Goal: Transaction & Acquisition: Book appointment/travel/reservation

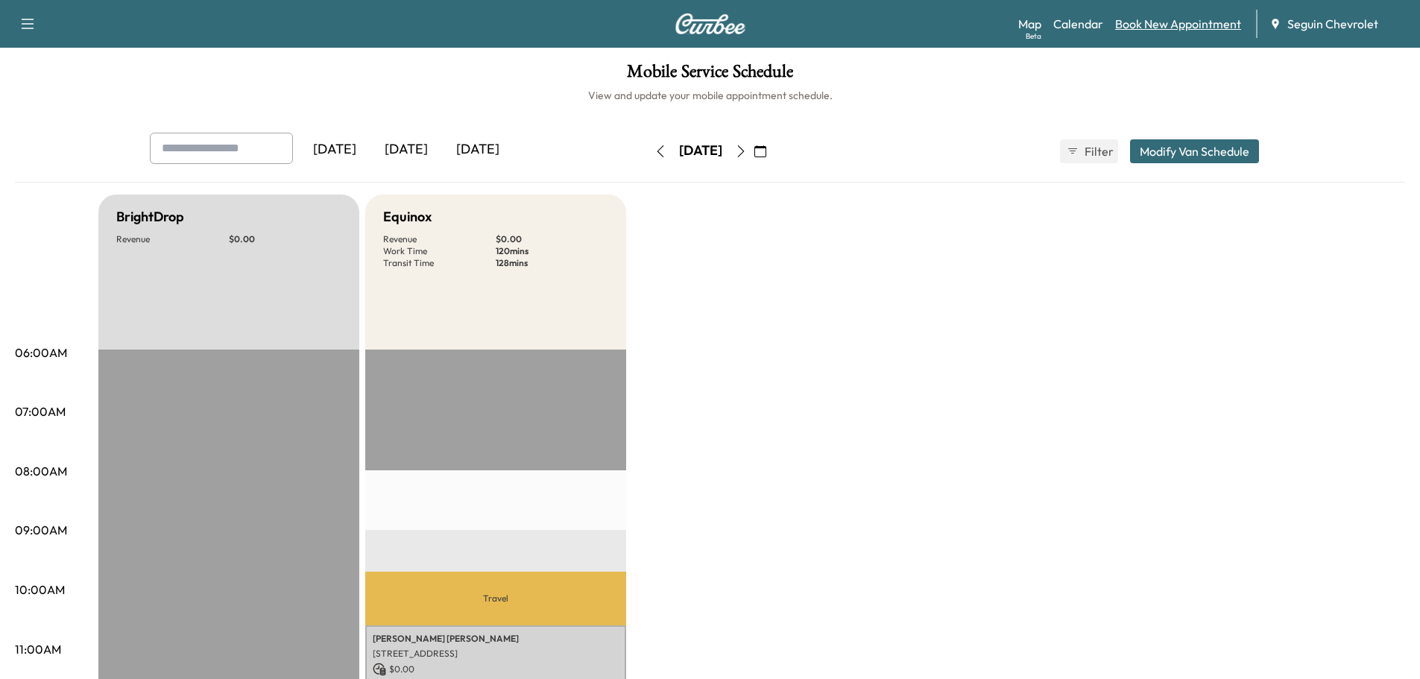
click at [1172, 29] on link "Book New Appointment" at bounding box center [1178, 24] width 126 height 18
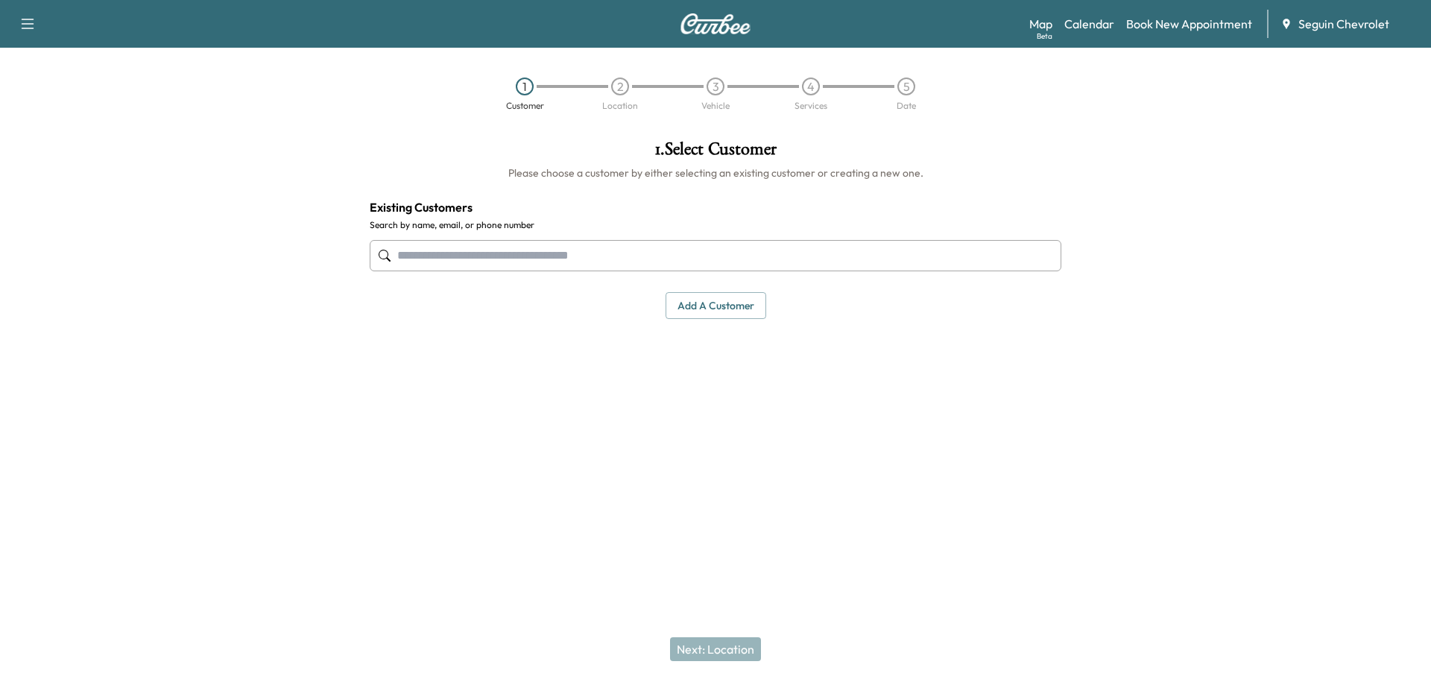
click at [476, 252] on input "text" at bounding box center [716, 255] width 692 height 31
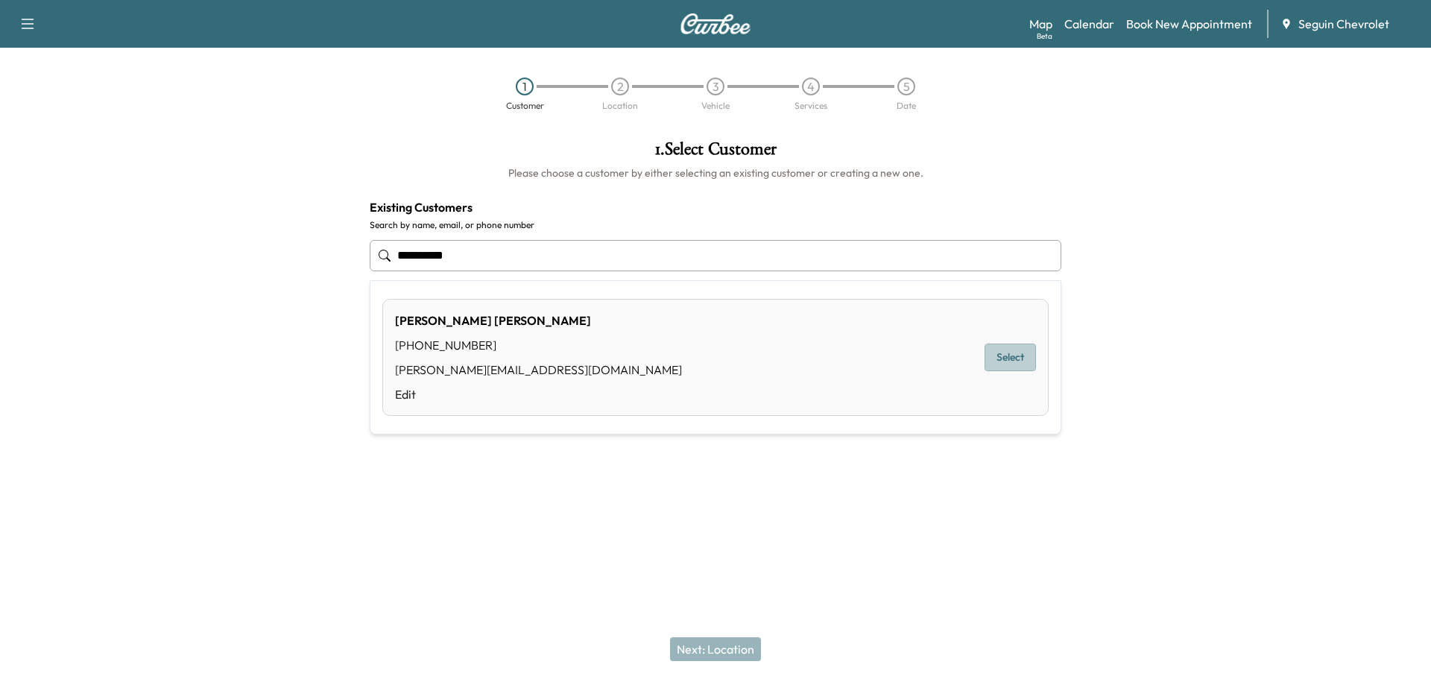
click at [1000, 359] on button "Select" at bounding box center [1010, 358] width 51 height 28
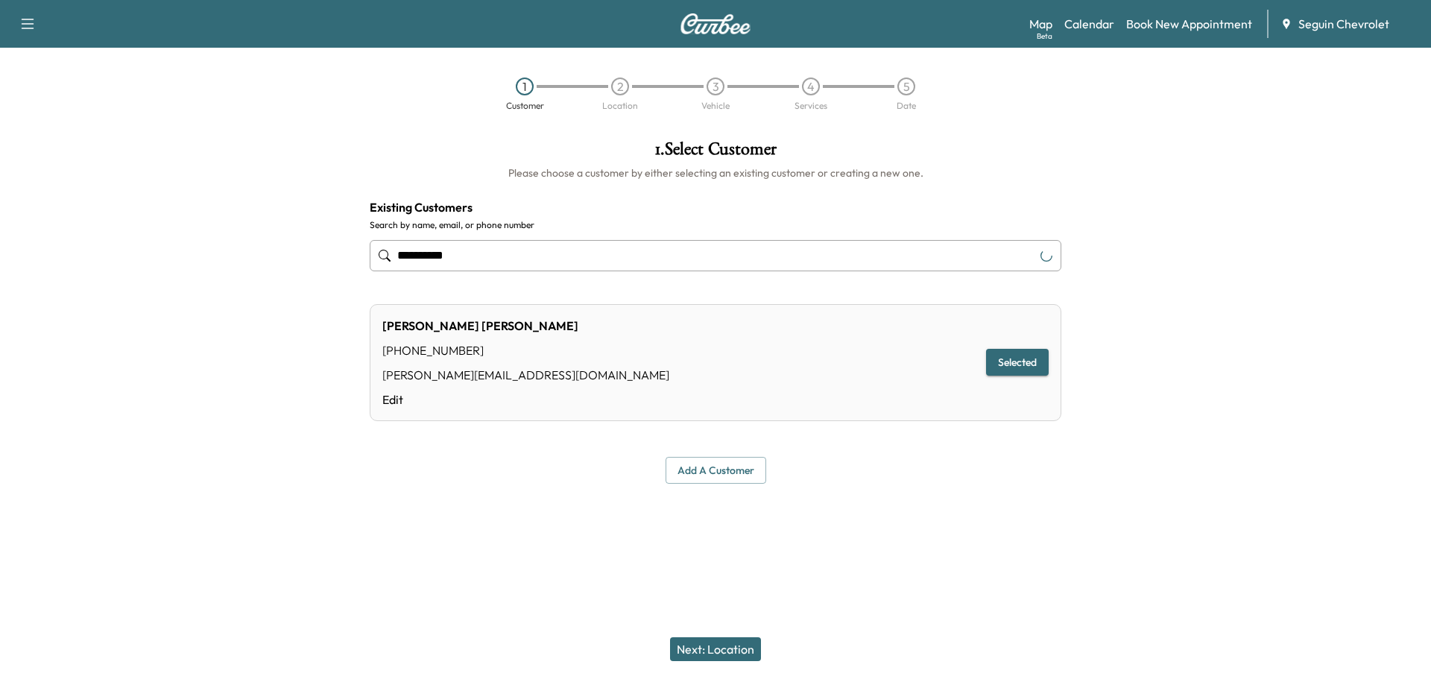
type input "**********"
click at [732, 649] on button "Next: Location" at bounding box center [715, 649] width 91 height 24
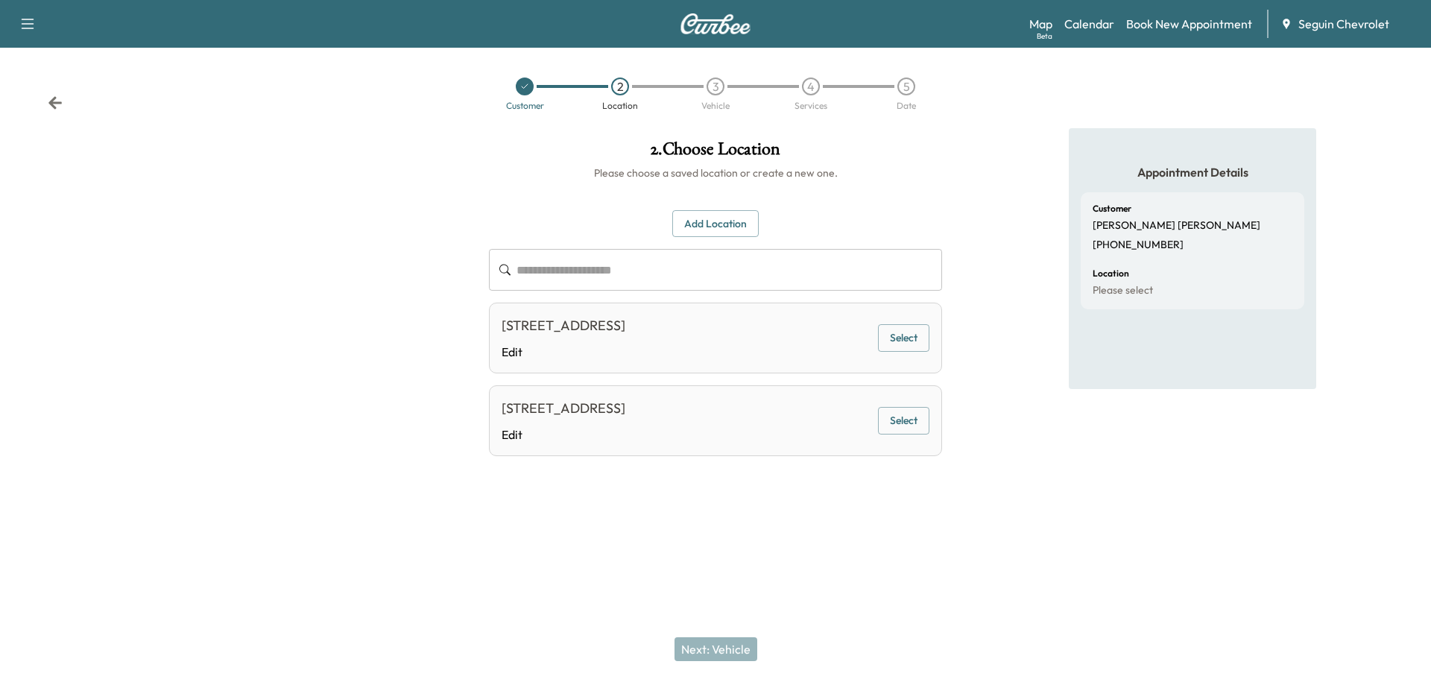
click at [894, 343] on button "Select" at bounding box center [903, 338] width 51 height 28
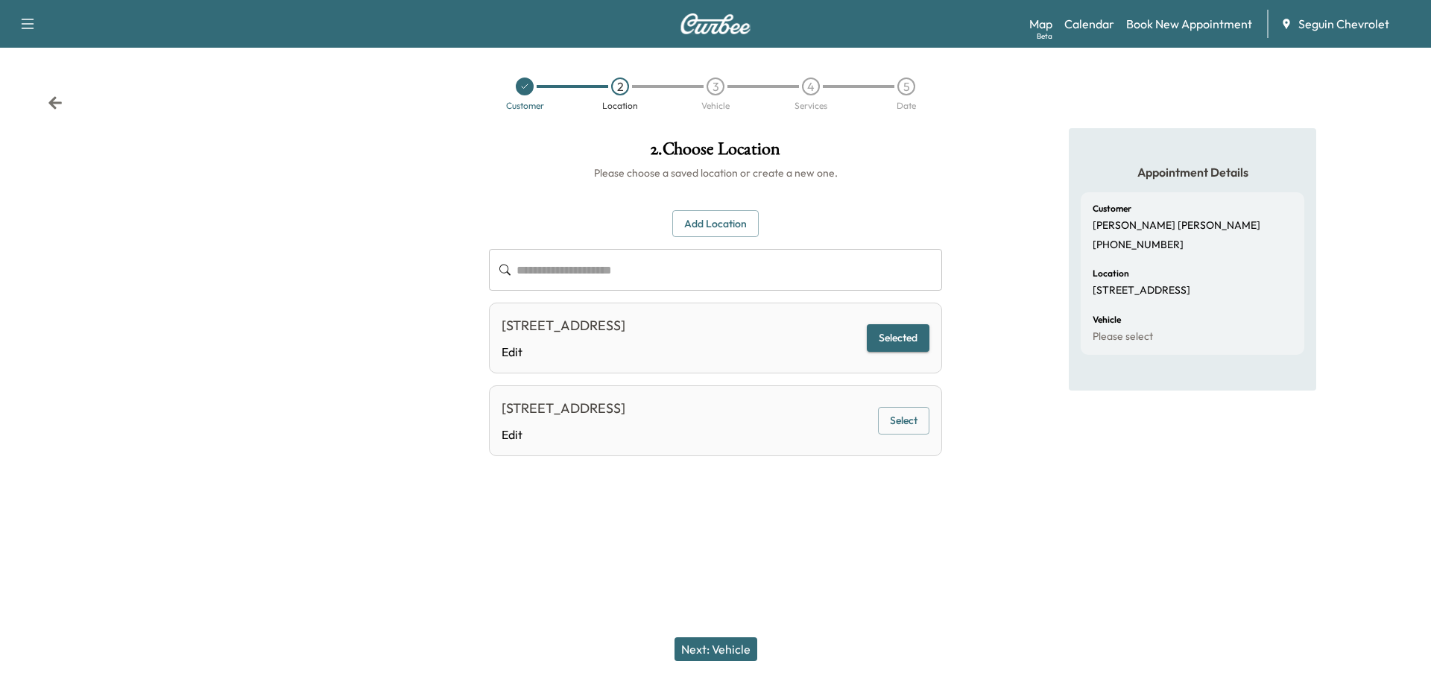
click at [720, 649] on button "Next: Vehicle" at bounding box center [716, 649] width 83 height 24
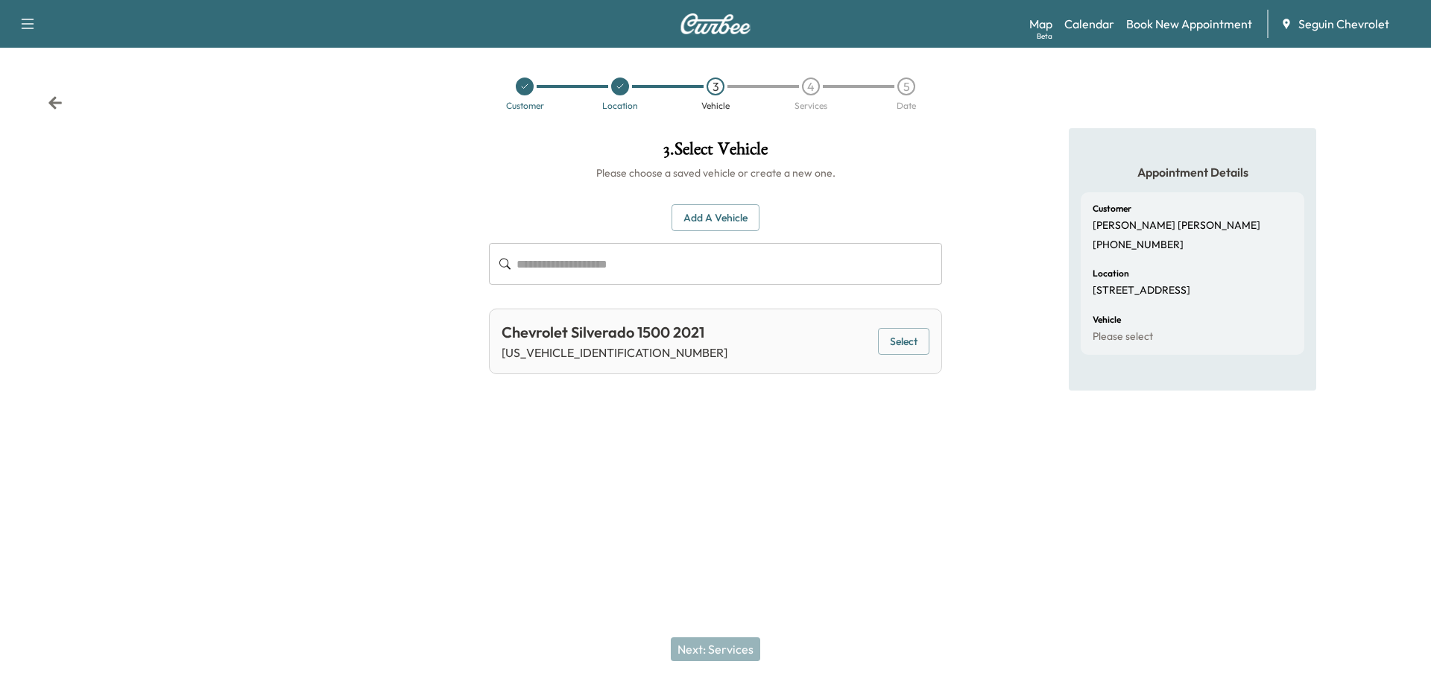
click at [912, 342] on button "Select" at bounding box center [903, 342] width 51 height 28
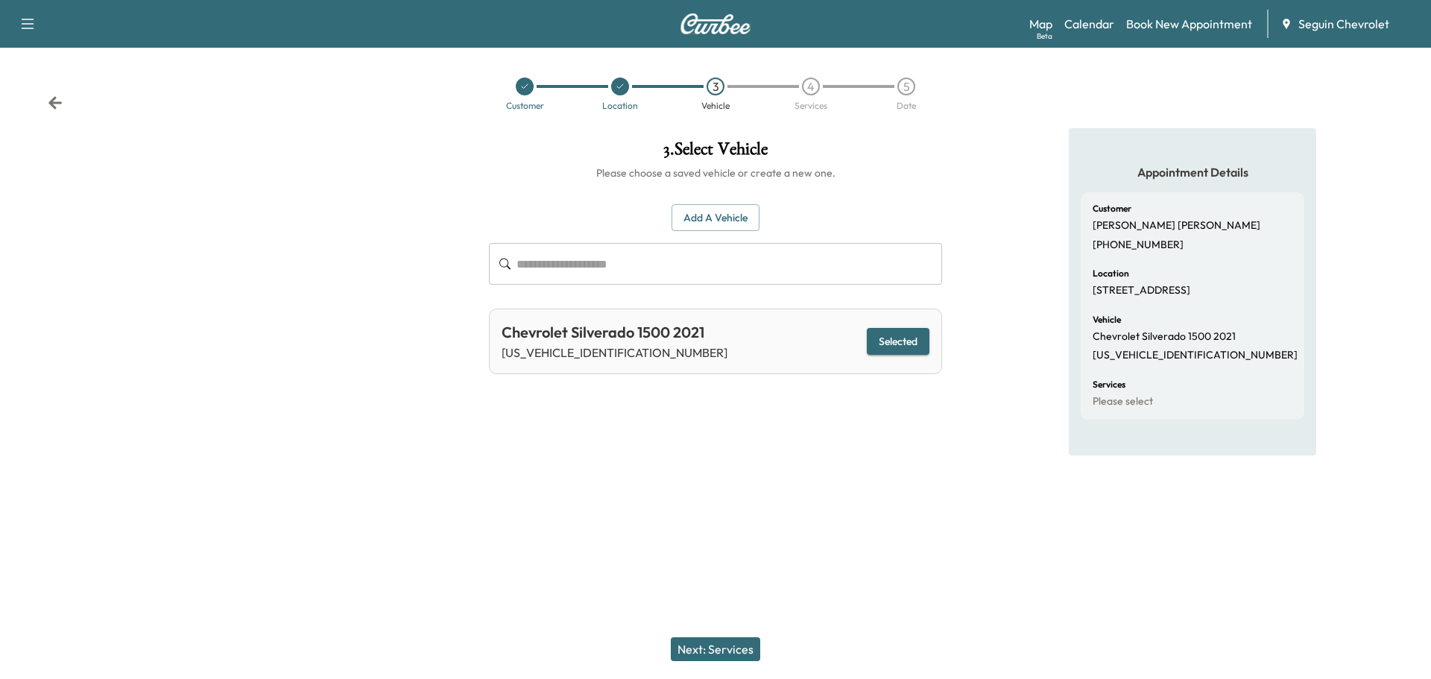
click at [731, 648] on button "Next: Services" at bounding box center [715, 649] width 89 height 24
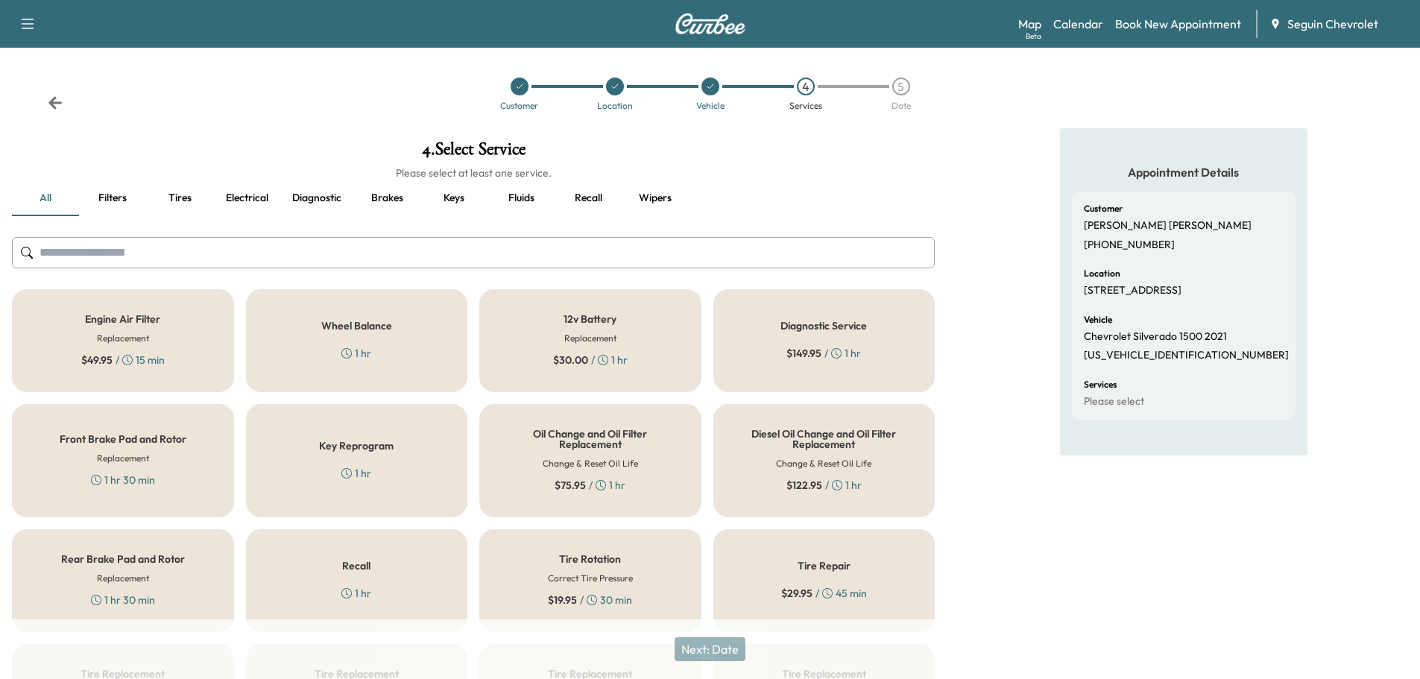
click at [399, 583] on div "Recall 1 hr" at bounding box center [357, 580] width 222 height 103
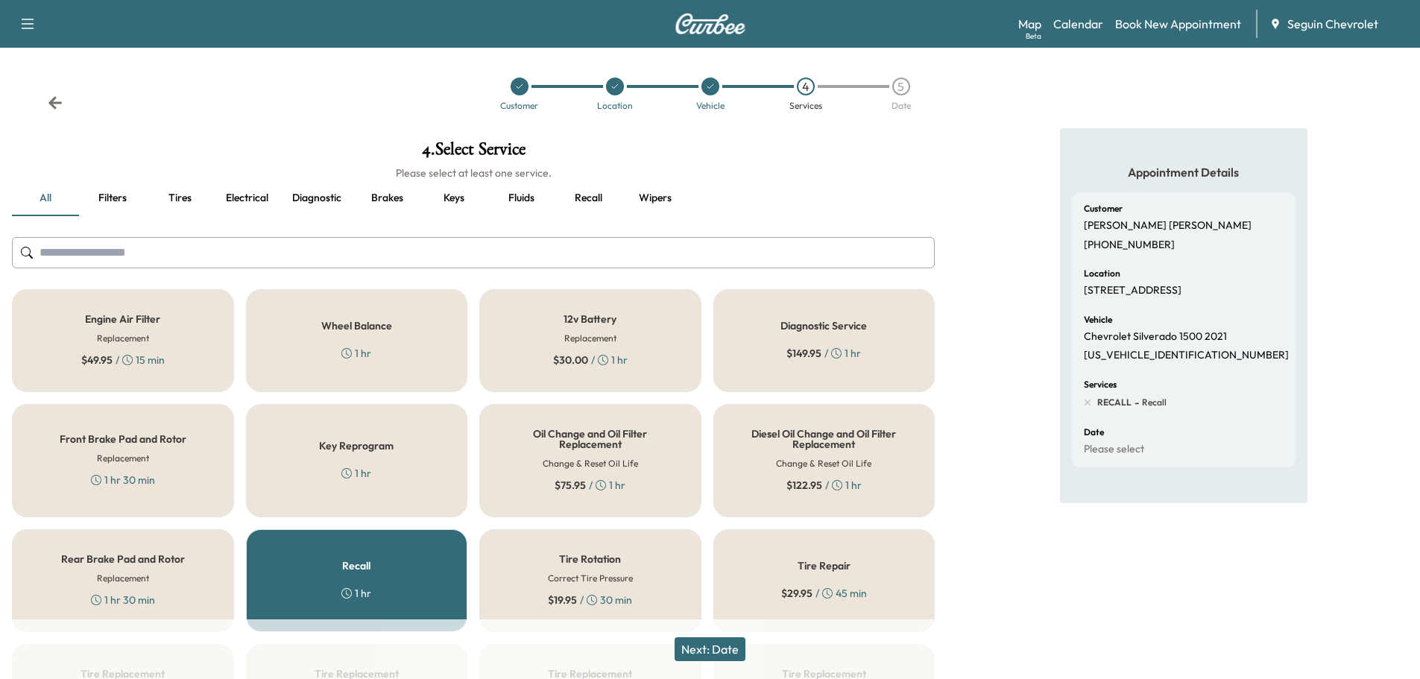
click at [725, 649] on button "Next: Date" at bounding box center [710, 649] width 71 height 24
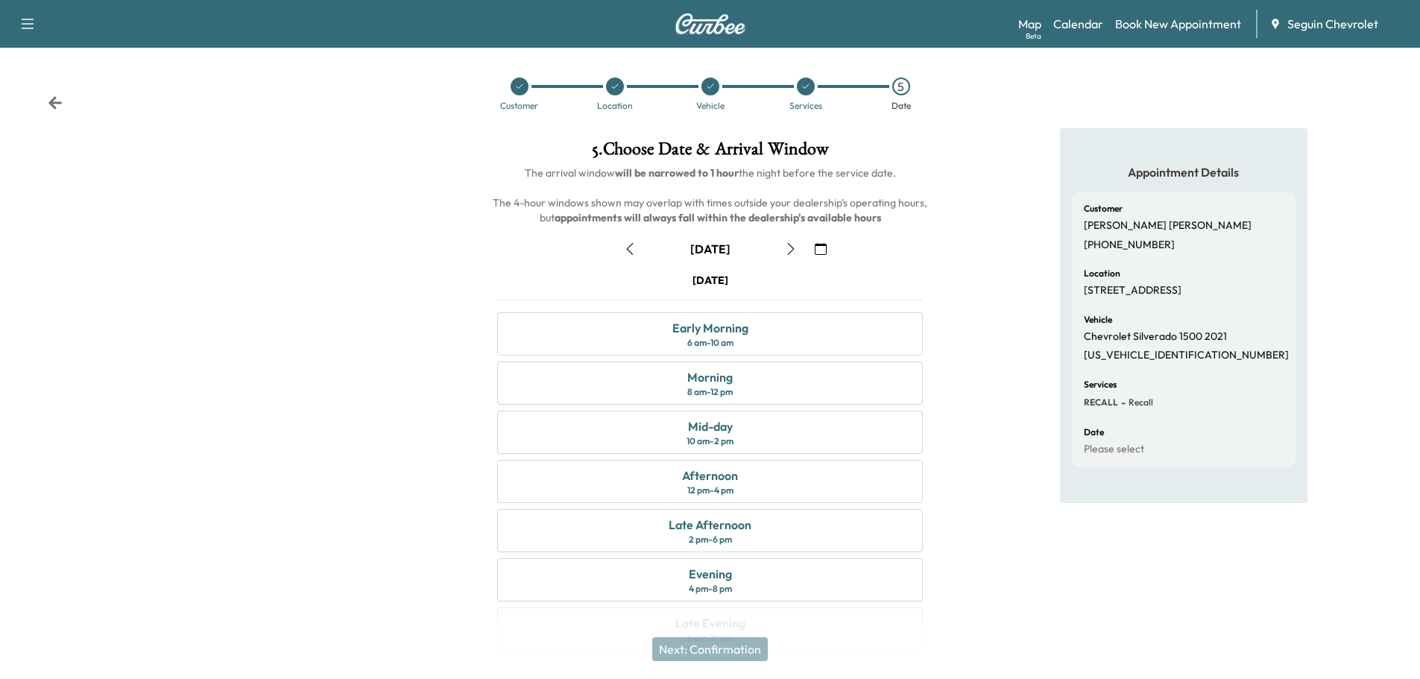
click at [817, 248] on icon "button" at bounding box center [821, 249] width 12 height 12
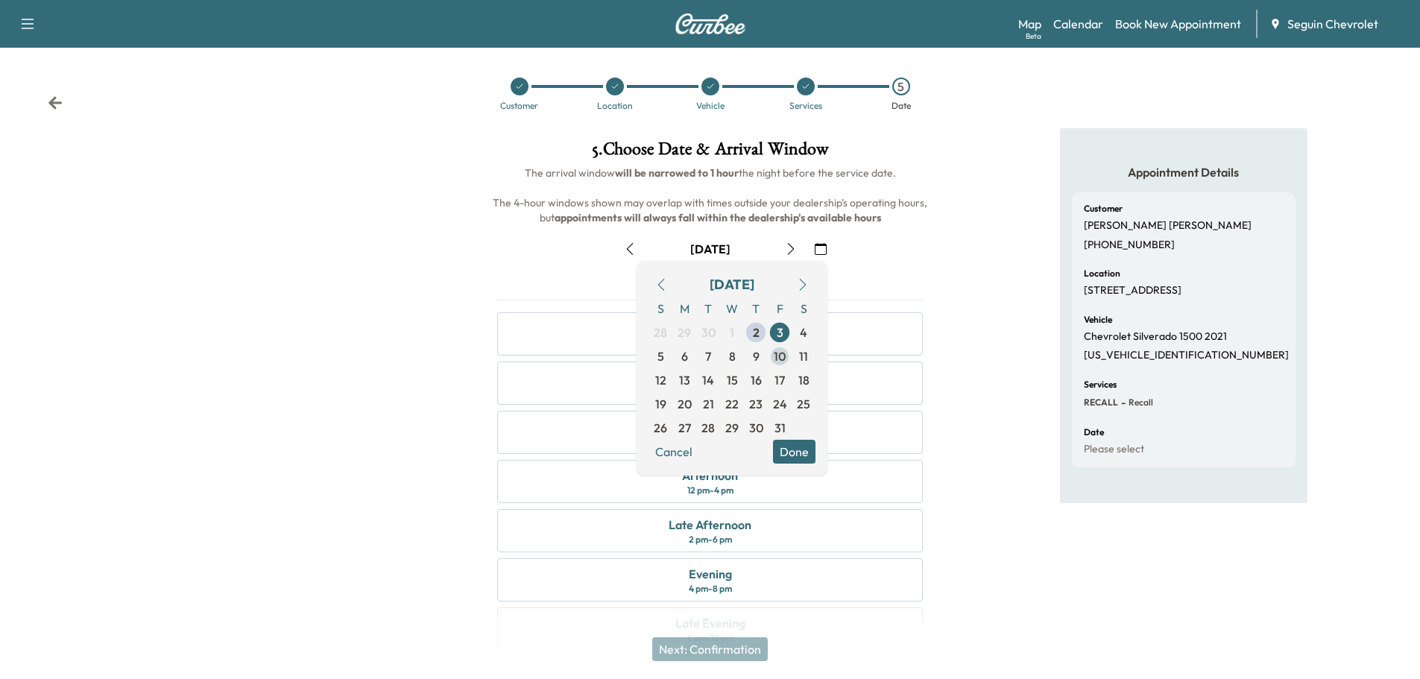
click at [781, 356] on span "10" at bounding box center [780, 356] width 12 height 18
click at [800, 446] on button "Done" at bounding box center [794, 452] width 42 height 24
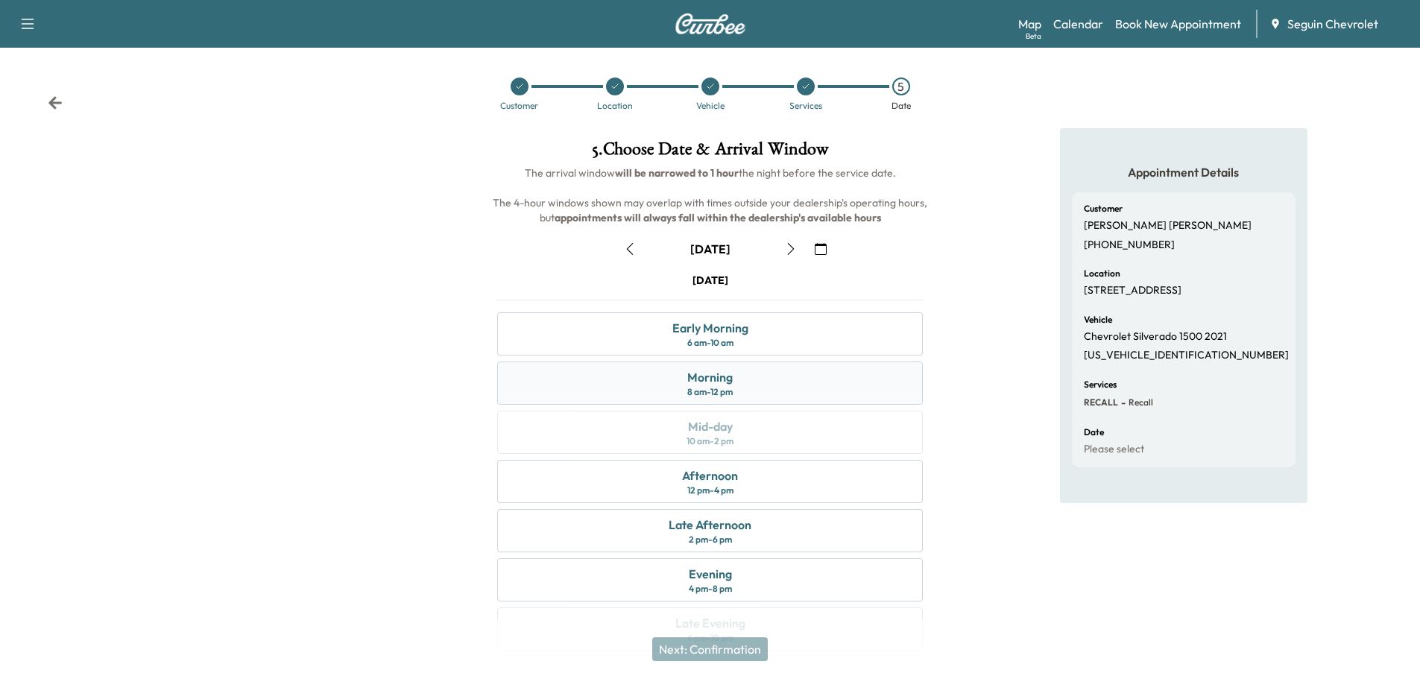
click at [723, 377] on div "Morning" at bounding box center [709, 377] width 45 height 18
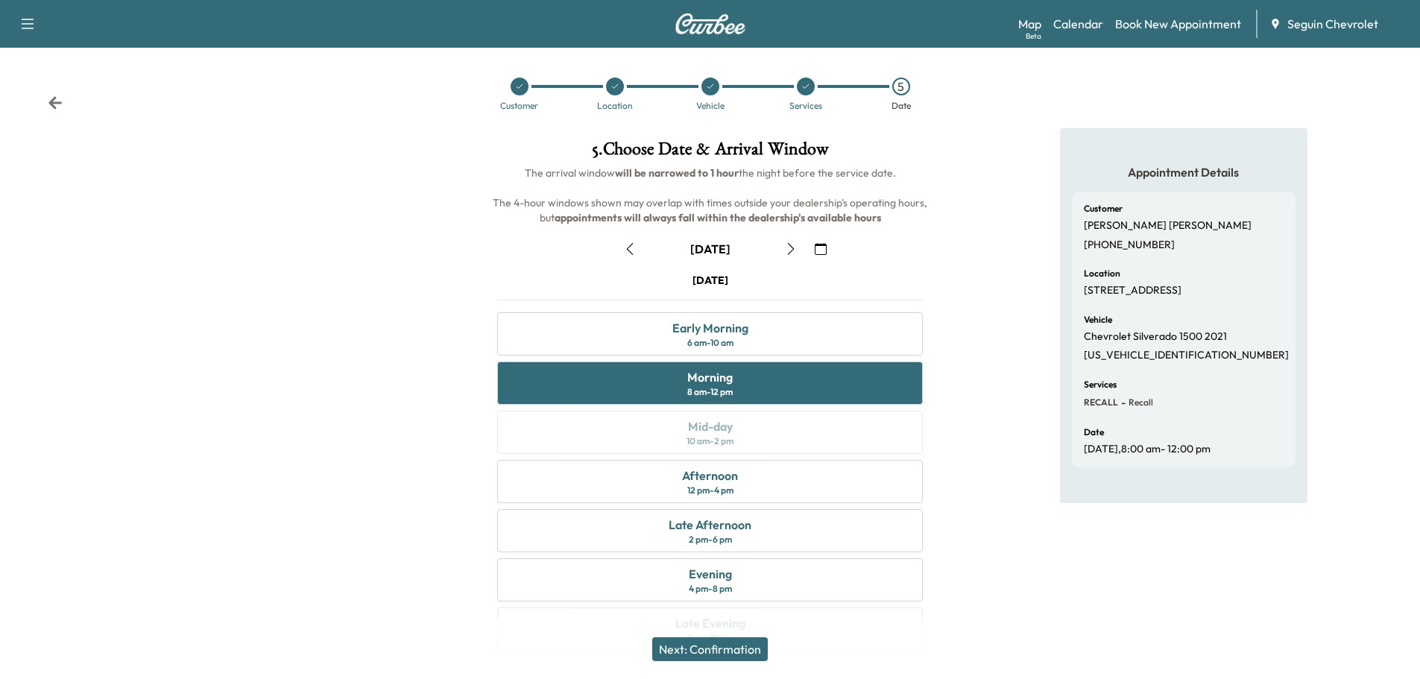
click at [722, 642] on button "Next: Confirmation" at bounding box center [710, 649] width 116 height 24
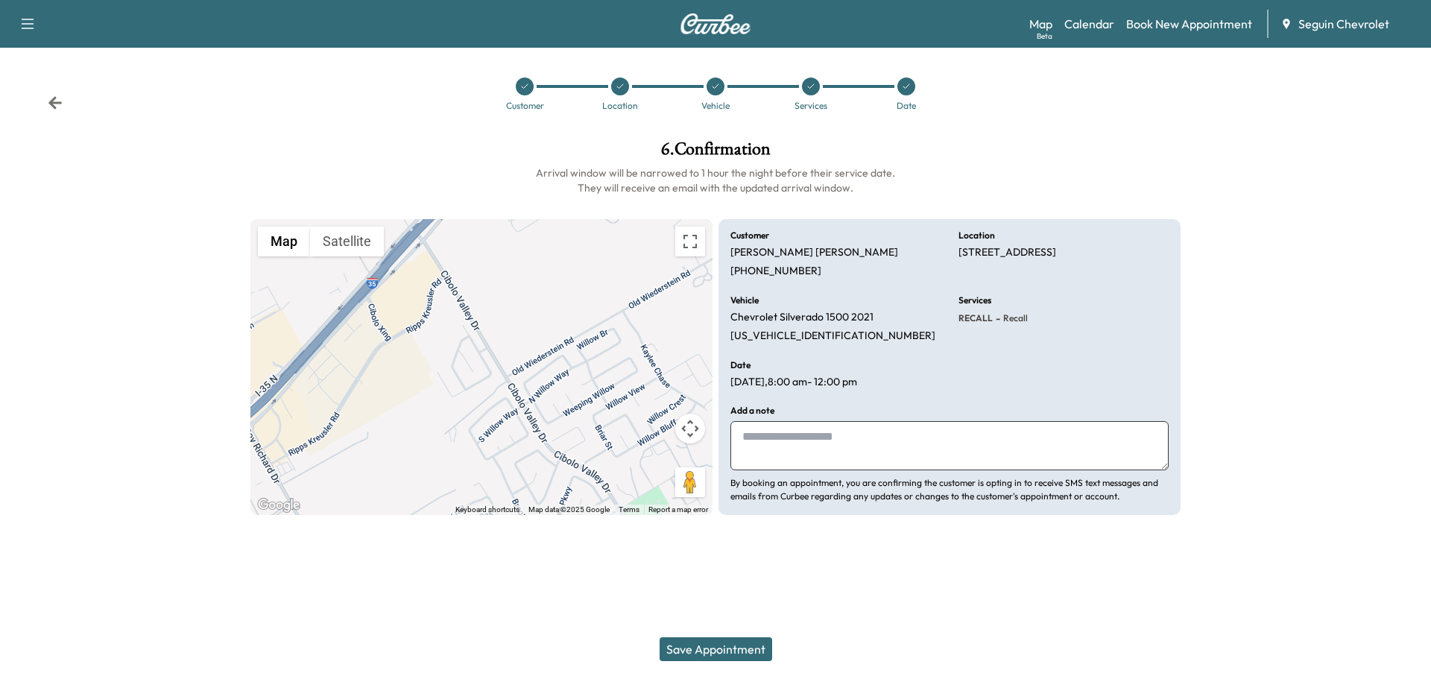
click at [828, 449] on textarea at bounding box center [950, 445] width 438 height 49
type textarea "*"
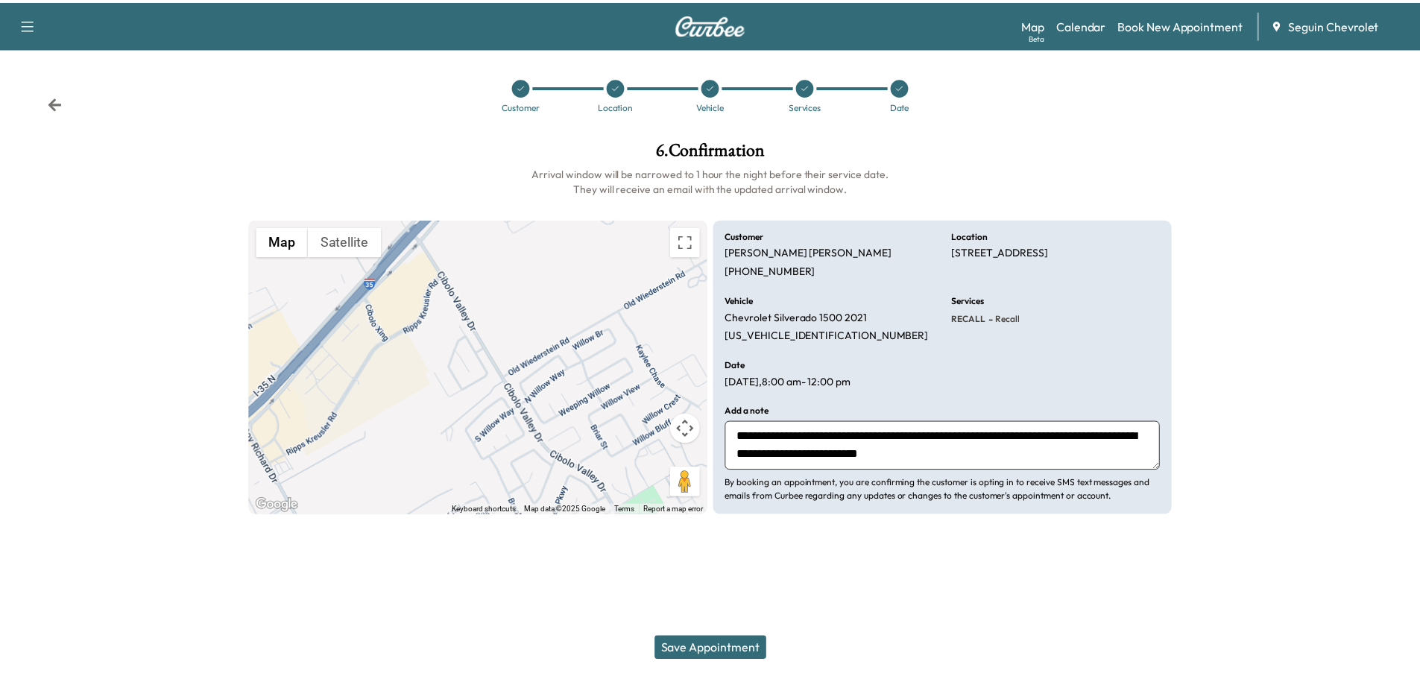
scroll to position [11, 0]
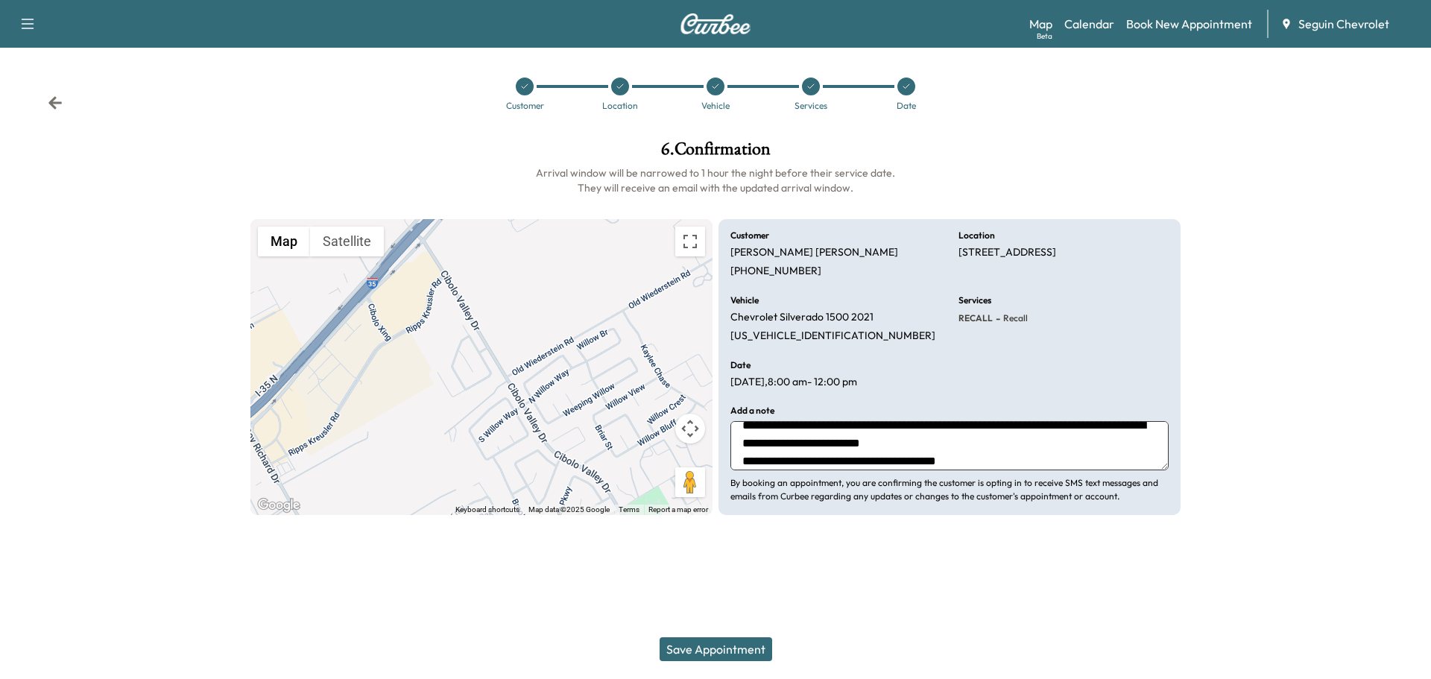
click at [990, 459] on textarea "**********" at bounding box center [950, 445] width 438 height 49
click at [1031, 462] on textarea "**********" at bounding box center [950, 445] width 438 height 49
type textarea "**********"
click at [745, 647] on button "Save Appointment" at bounding box center [716, 649] width 113 height 24
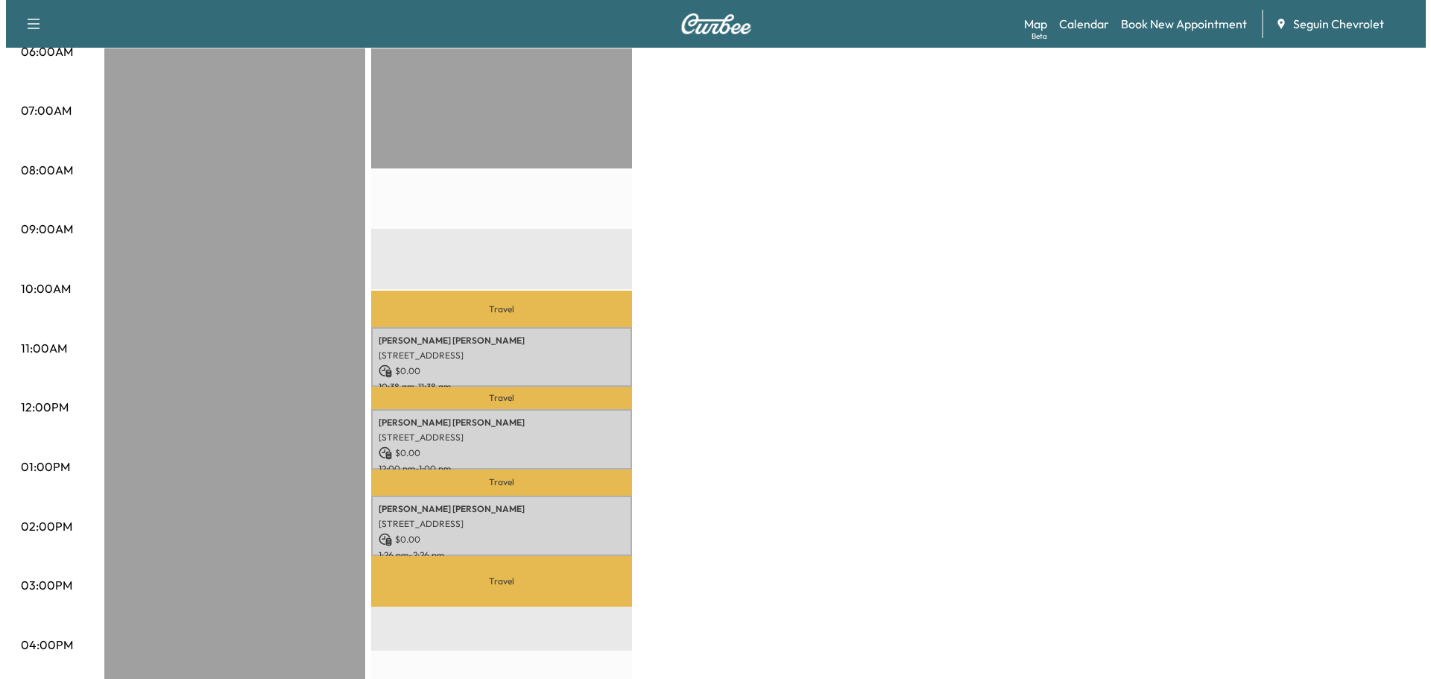
scroll to position [447, 0]
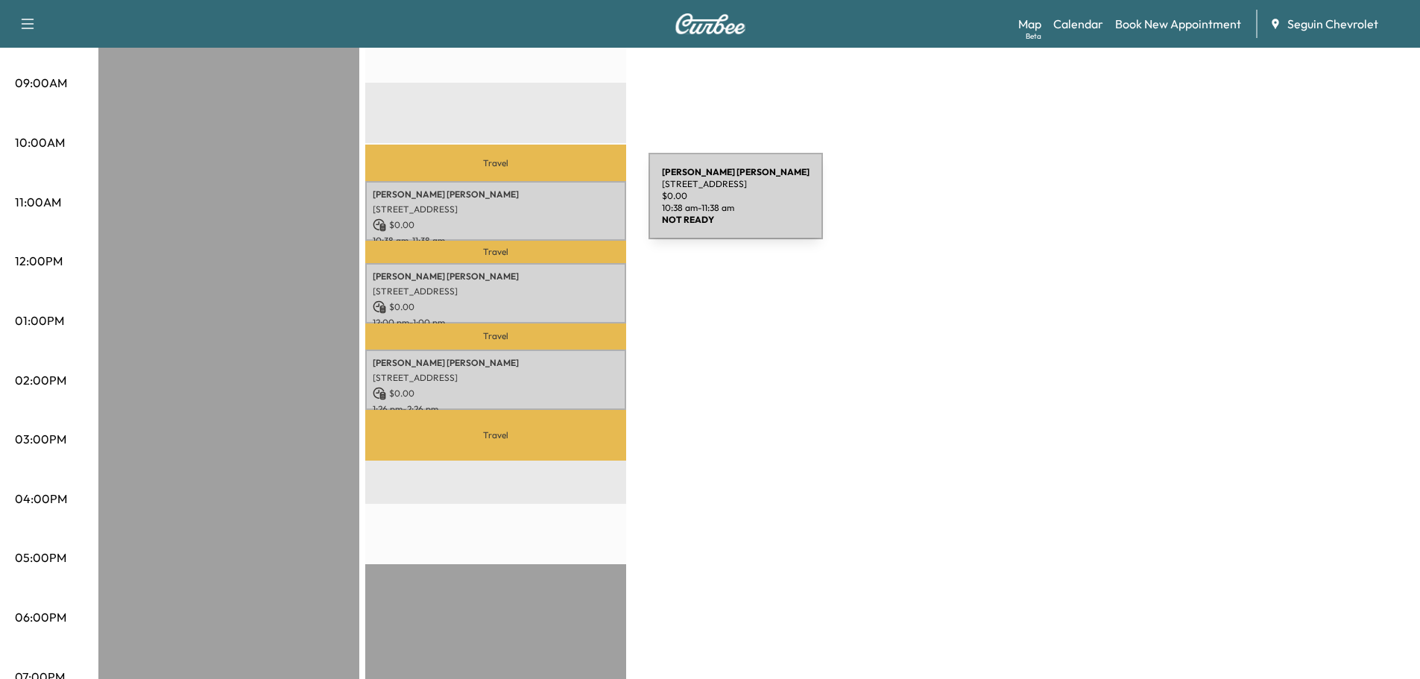
click at [537, 205] on p "[STREET_ADDRESS]" at bounding box center [496, 210] width 246 height 12
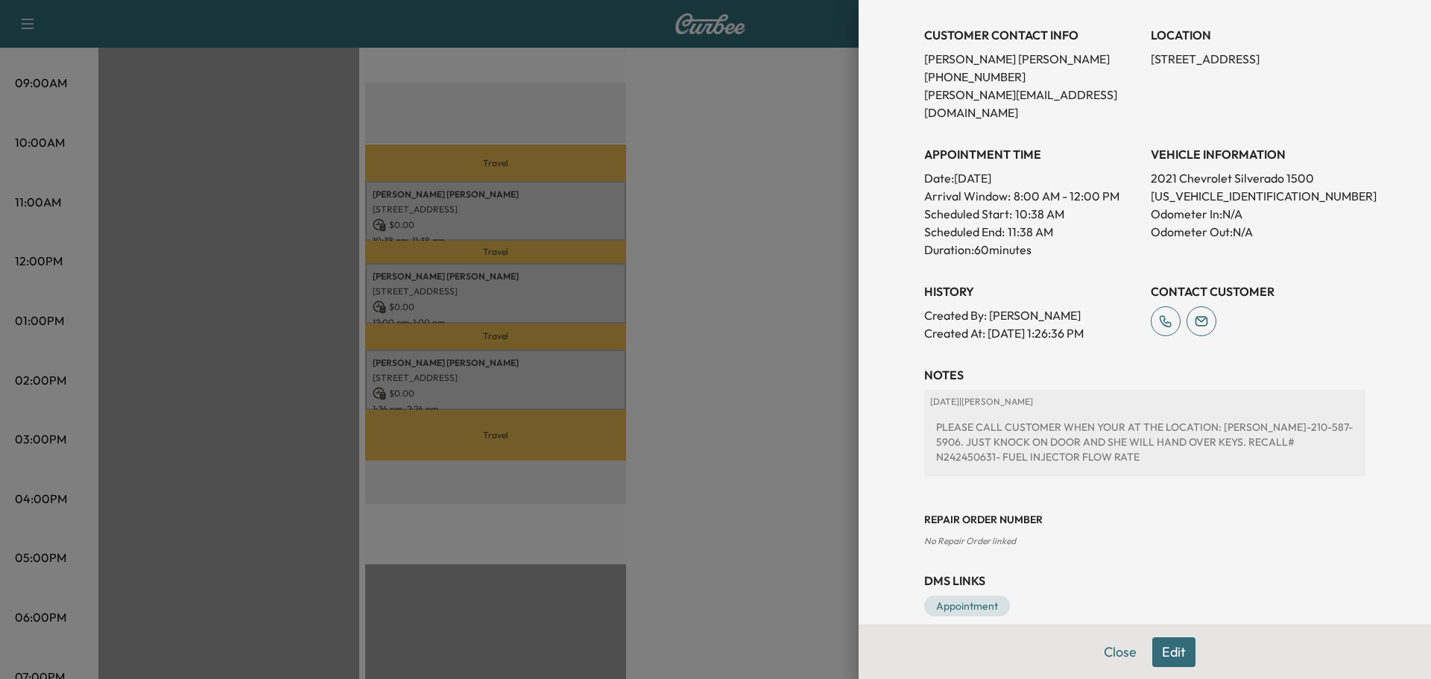
scroll to position [0, 0]
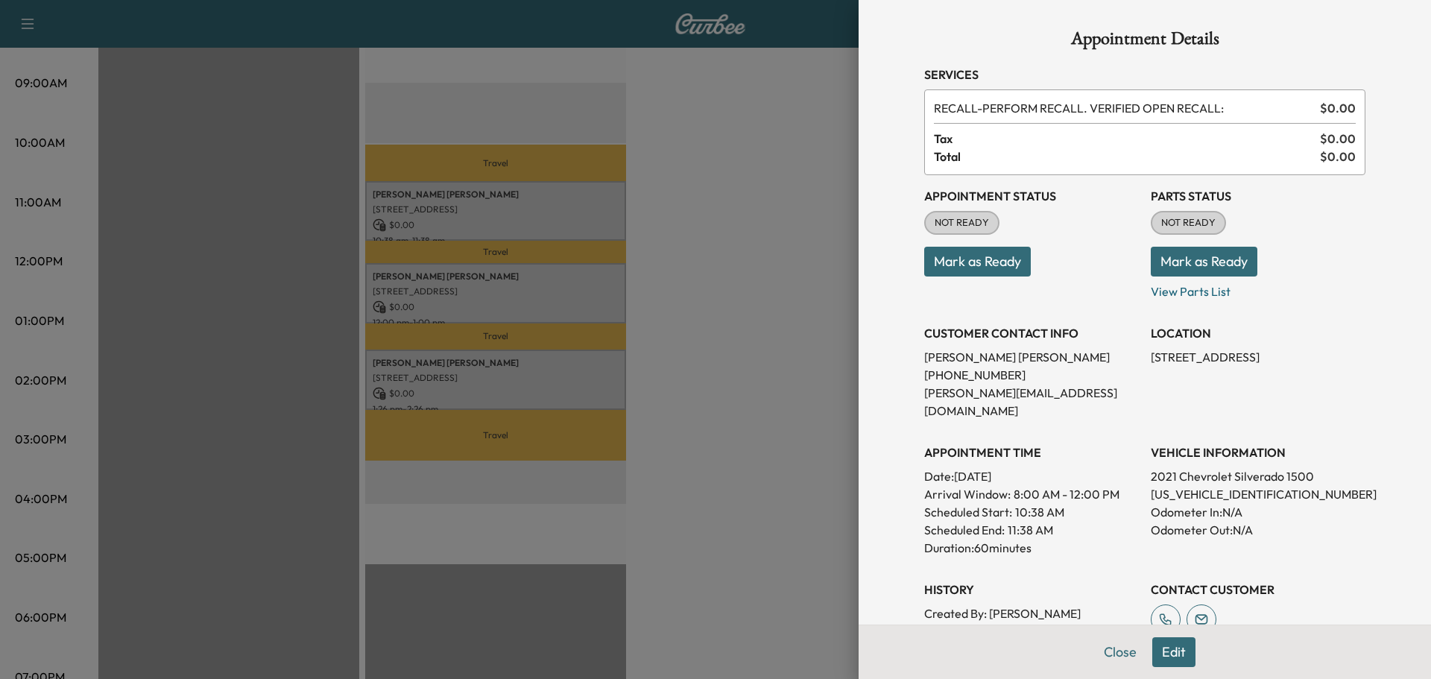
click at [722, 341] on div at bounding box center [715, 339] width 1431 height 679
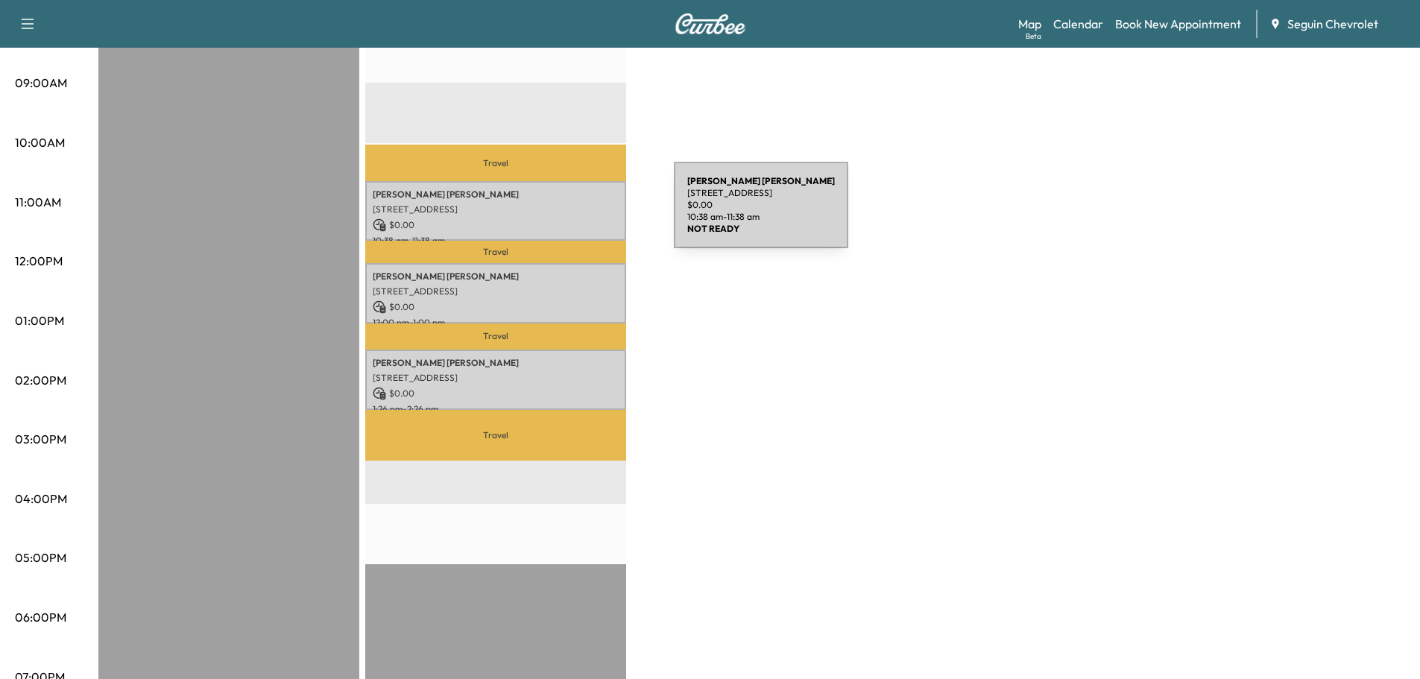
click at [562, 214] on div "[PERSON_NAME] [STREET_ADDRESS] $ 0.00 10:38 am - 11:38 am" at bounding box center [495, 211] width 261 height 60
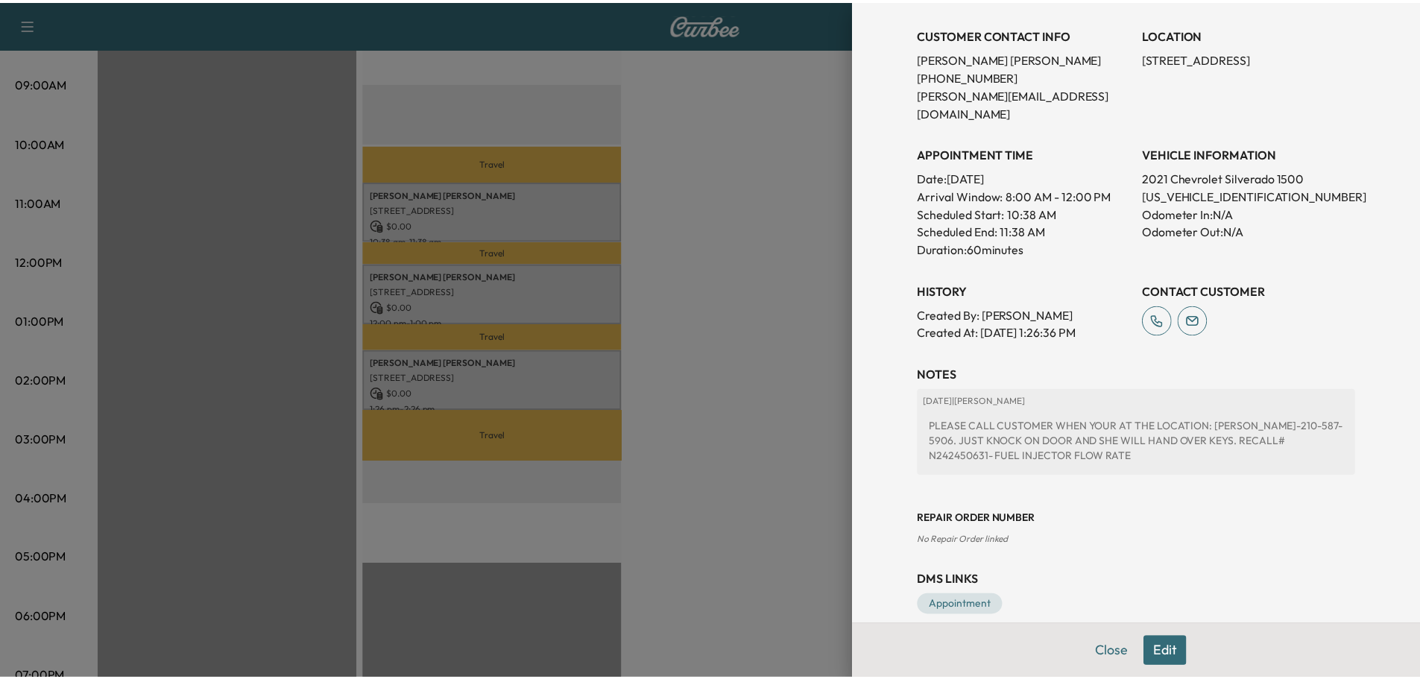
scroll to position [302, 0]
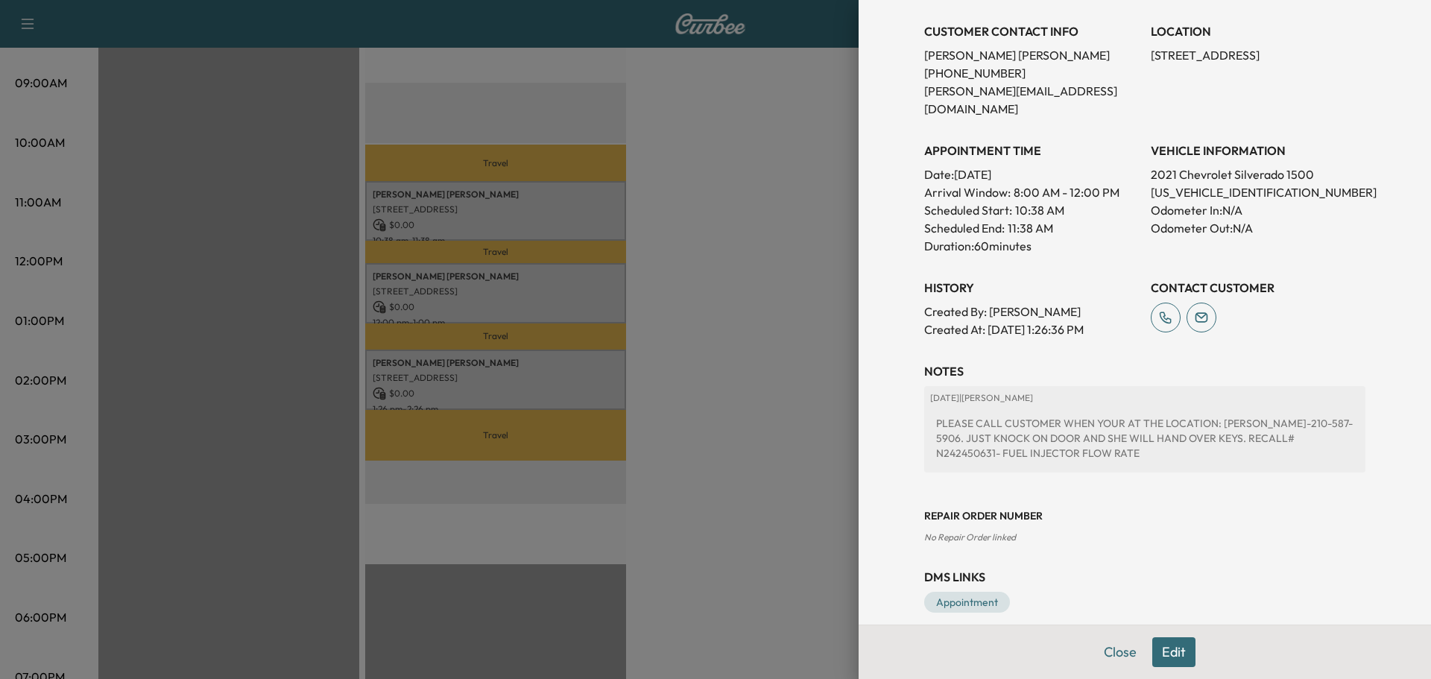
click at [774, 283] on div at bounding box center [715, 339] width 1431 height 679
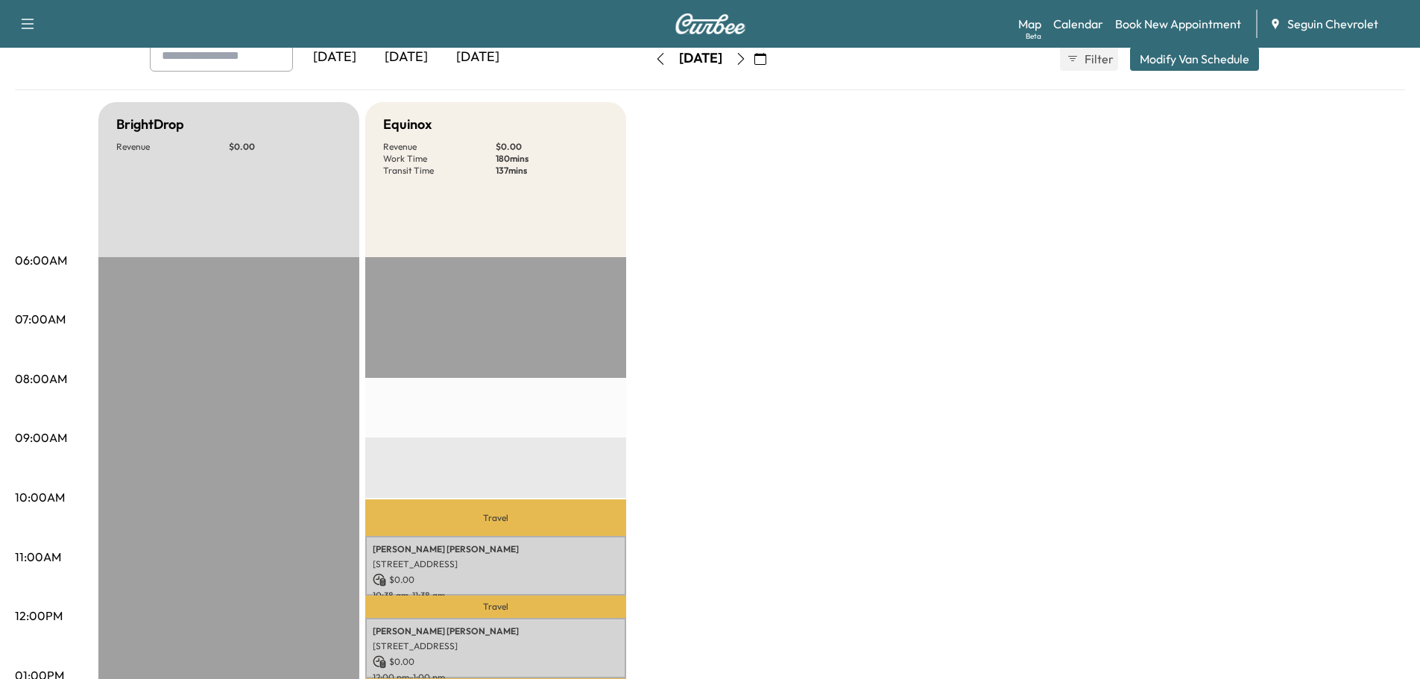
scroll to position [0, 0]
